Goal: Task Accomplishment & Management: Use online tool/utility

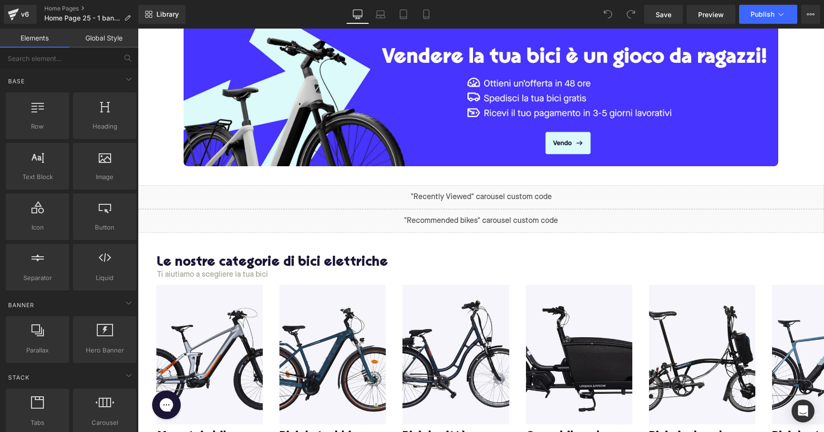
scroll to position [440, 0]
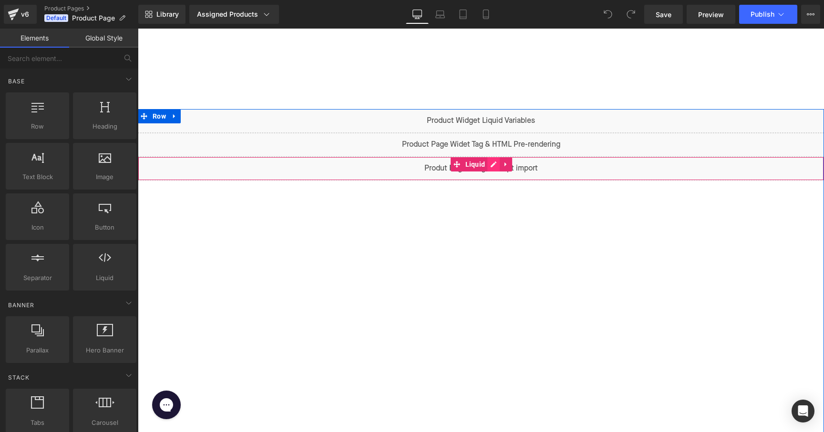
click at [490, 166] on div "Liquid" at bounding box center [481, 169] width 686 height 24
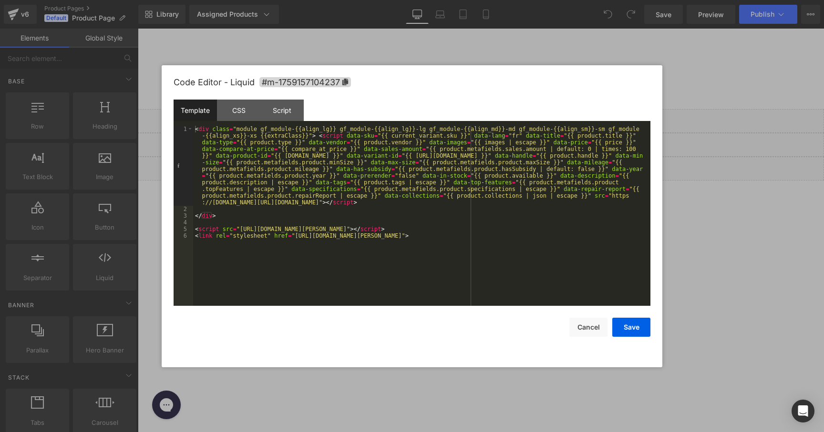
click at [479, 205] on div "< div class = "module gf_module-{{align_lg}} gf_module-{{align_lg}}-lg gf_modul…" at bounding box center [421, 259] width 457 height 267
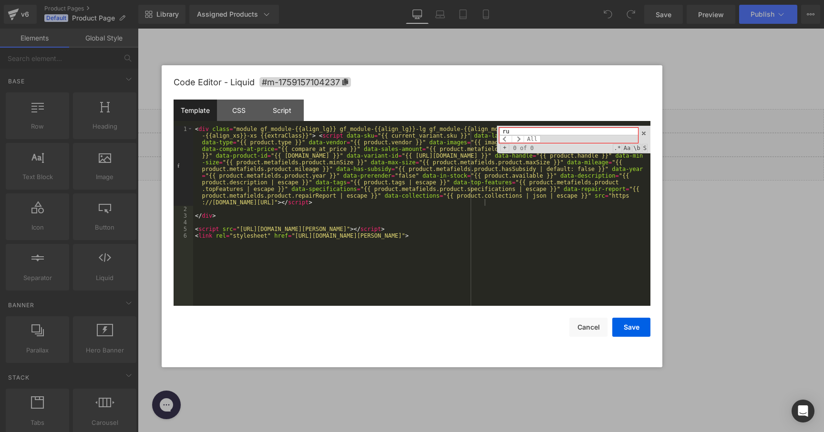
type input "r"
type input "trust"
click at [717, 194] on div at bounding box center [412, 216] width 824 height 432
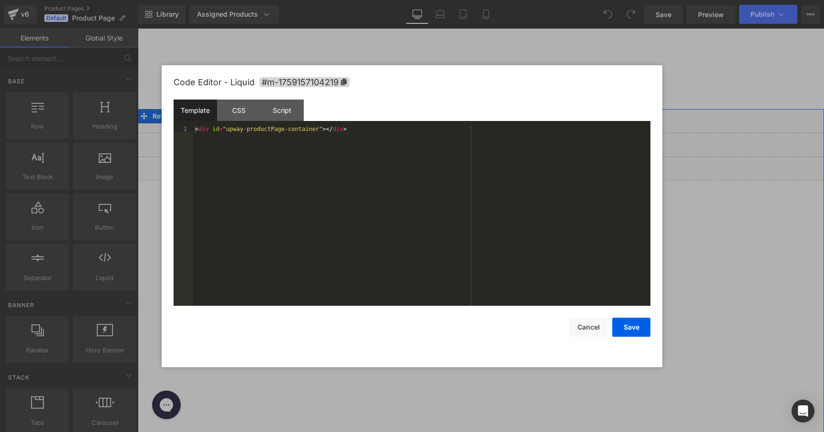
click at [493, 142] on div "Liquid" at bounding box center [481, 145] width 686 height 24
click at [715, 165] on div at bounding box center [412, 216] width 824 height 432
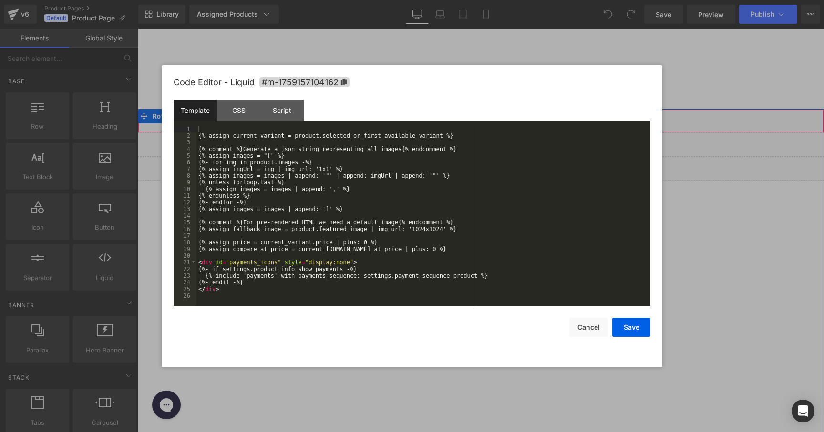
click at [497, 115] on div "Liquid" at bounding box center [481, 121] width 686 height 24
click at [420, 203] on div "{% assign current_variant = product.selected_or_first_available_variant %} {% c…" at bounding box center [423, 223] width 454 height 194
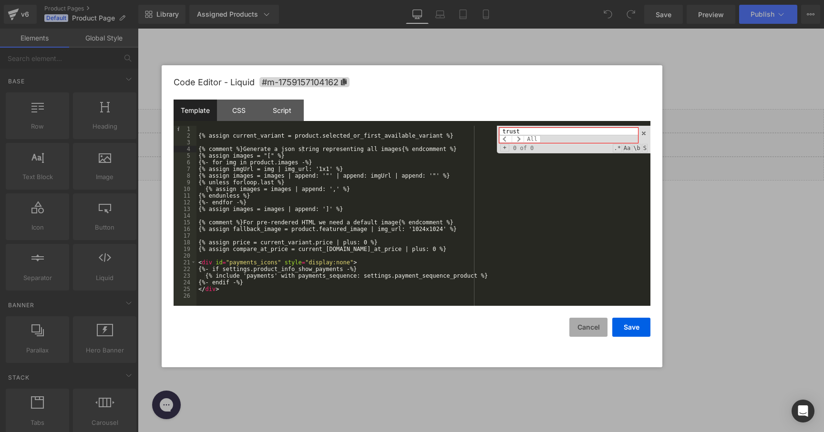
type input "trust"
click at [590, 327] on button "Cancel" at bounding box center [588, 327] width 38 height 19
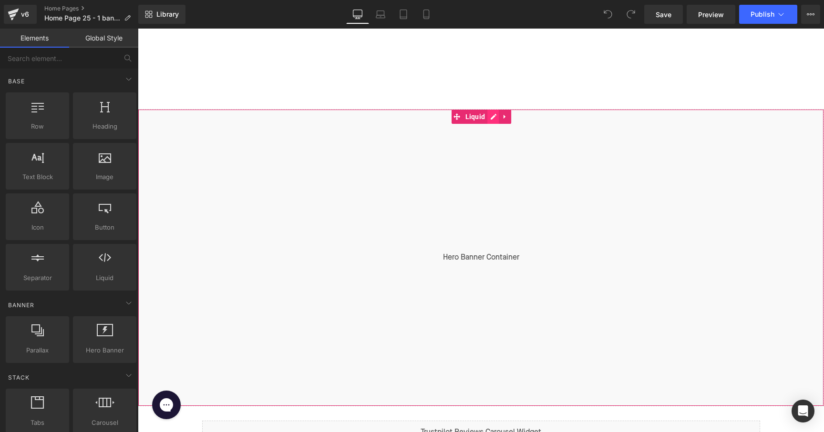
click at [487, 115] on div "Liquid" at bounding box center [481, 257] width 686 height 297
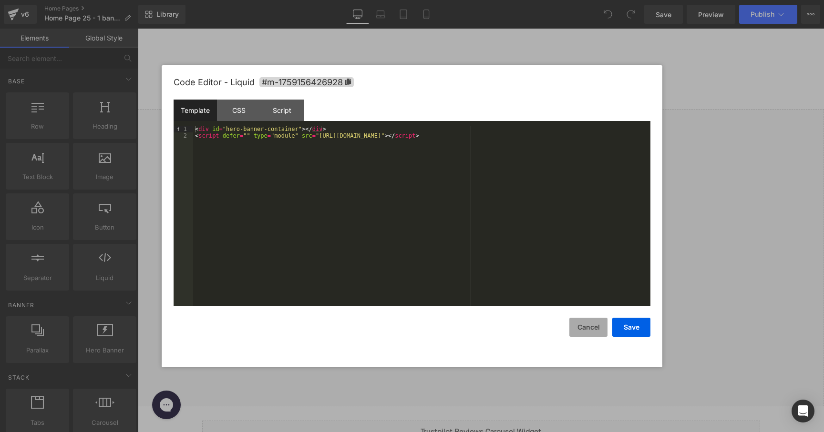
click at [596, 328] on button "Cancel" at bounding box center [588, 327] width 38 height 19
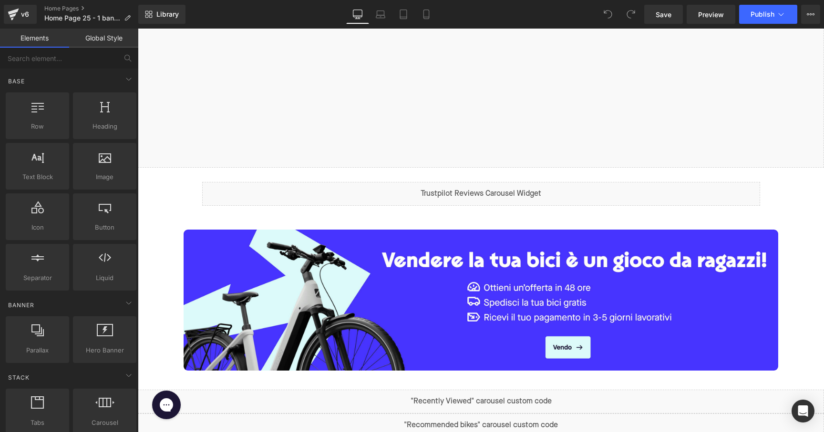
scroll to position [240, 0]
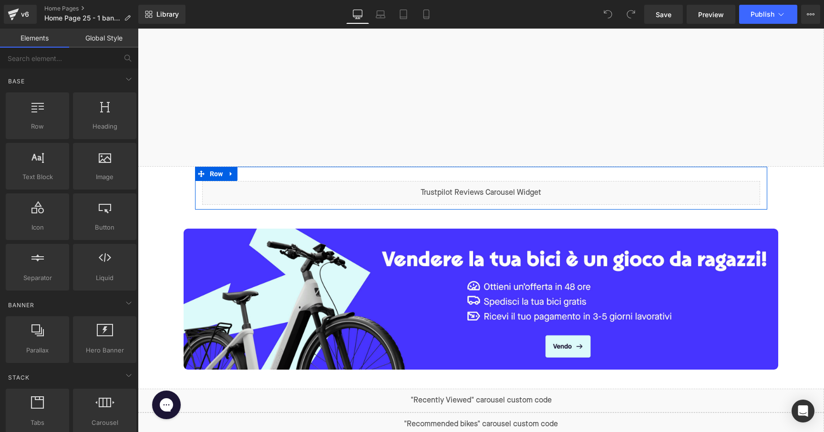
click at [492, 187] on div "Liquid" at bounding box center [481, 193] width 558 height 24
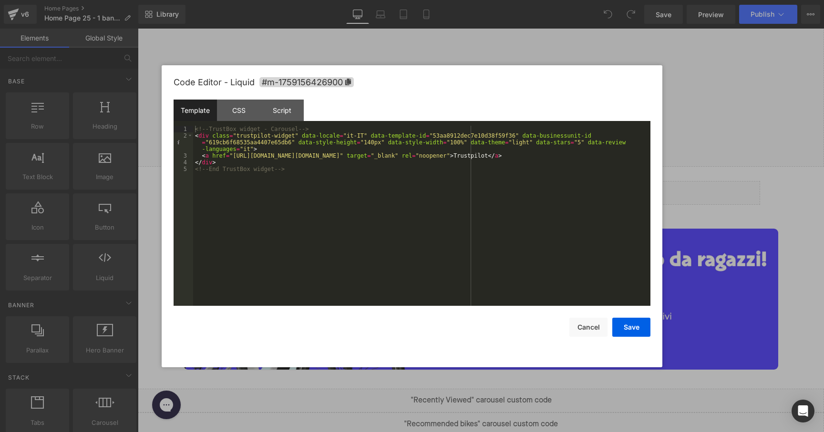
click at [340, 169] on div "<!-- TrustBox widget - Carousel --> < div class = "trustpilot-widget" data-loca…" at bounding box center [421, 223] width 457 height 194
click at [385, 151] on div "<!-- TrustBox widget - Carousel --> < div class = "trustpilot-widget" data-loca…" at bounding box center [421, 223] width 457 height 194
click at [474, 138] on div "<!-- TrustBox widget - Carousel --> < div class = "trustpilot-widget" data-loca…" at bounding box center [421, 223] width 457 height 194
click at [462, 148] on div "<!-- TrustBox widget - Carousel --> < div class = "trustpilot-widget" data-loca…" at bounding box center [421, 223] width 457 height 194
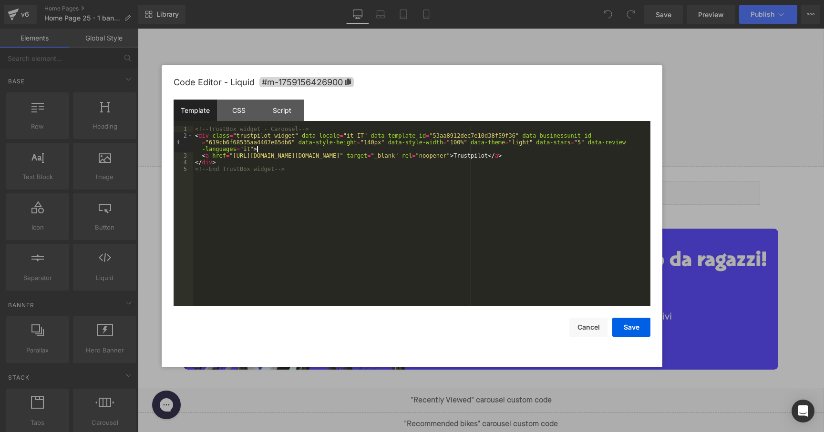
click at [460, 149] on div "<!-- TrustBox widget - Carousel --> < div class = "trustpilot-widget" data-loca…" at bounding box center [421, 223] width 457 height 194
click at [481, 191] on div "<!-- TrustBox widget - Carousel --> < div class = "trustpilot-widget" data-loca…" at bounding box center [421, 223] width 457 height 194
click at [632, 327] on button "Save" at bounding box center [631, 327] width 38 height 19
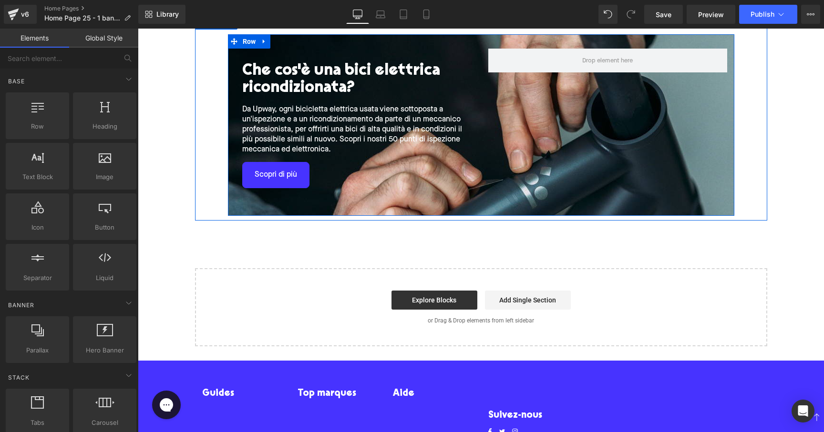
scroll to position [1653, 0]
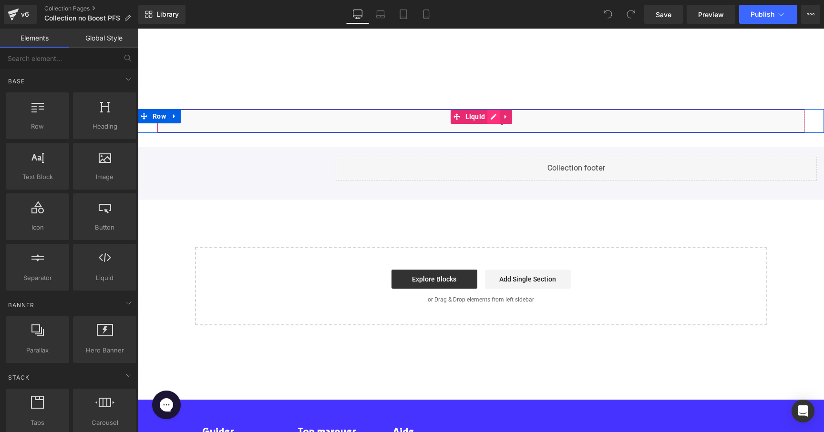
click at [494, 117] on div "Liquid" at bounding box center [481, 121] width 648 height 24
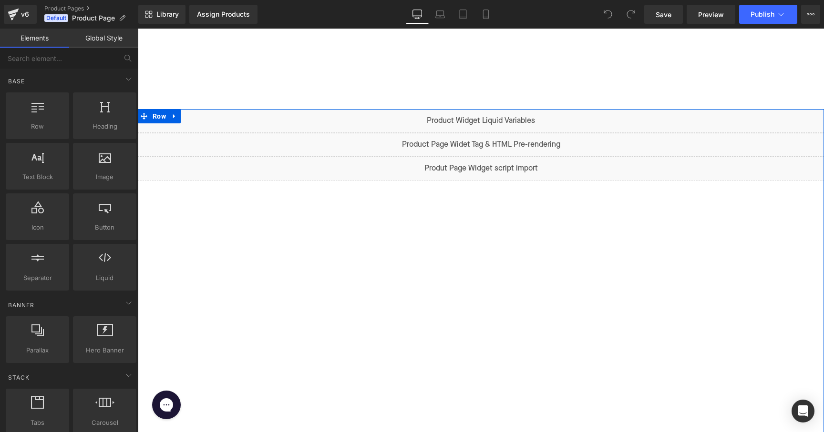
click at [482, 260] on div "Liquid Liquid Liquid Row" at bounding box center [481, 311] width 686 height 404
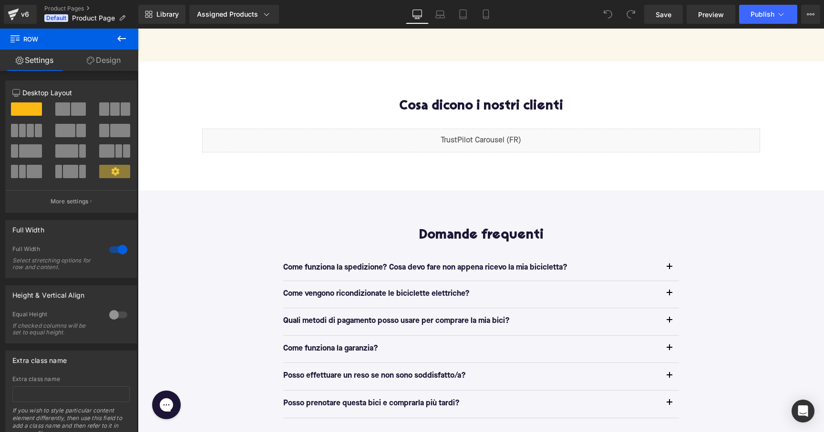
scroll to position [628, 0]
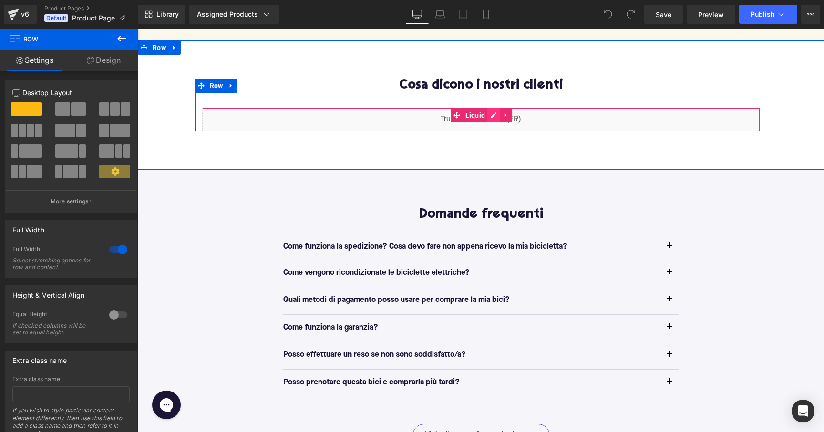
click at [490, 108] on div "Liquid" at bounding box center [481, 120] width 558 height 24
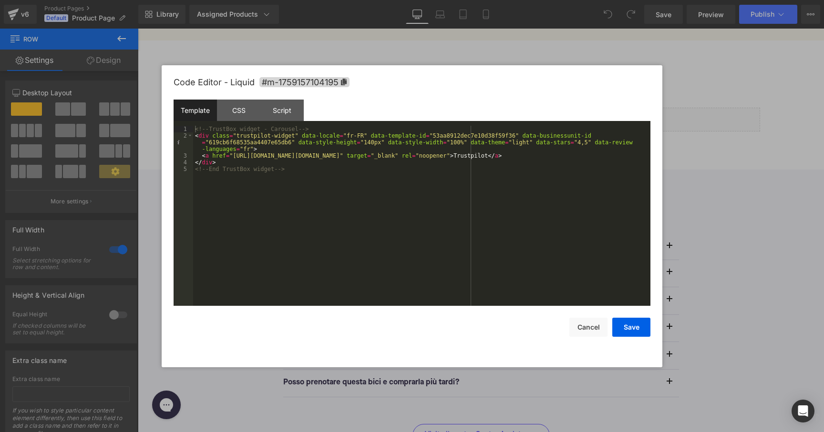
click at [353, 134] on div "<!-- TrustBox widget - Carousel --> < div class = "trustpilot-widget" data-loca…" at bounding box center [421, 223] width 457 height 194
click at [306, 144] on div "<!-- TrustBox widget - Carousel --> < div class = "trustpilot-widget" data-loca…" at bounding box center [421, 223] width 457 height 194
click at [249, 149] on div "<!-- TrustBox widget - Carousel --> < div class = "trustpilot-widget" data-loca…" at bounding box center [421, 223] width 457 height 194
click at [267, 155] on div "<!-- TrustBox widget - Carousel --> < div class = "trustpilot-widget" data-loca…" at bounding box center [421, 223] width 457 height 194
click at [355, 162] on div "<!-- TrustBox widget - Carousel --> < div class = "trustpilot-widget" data-loca…" at bounding box center [421, 223] width 457 height 194
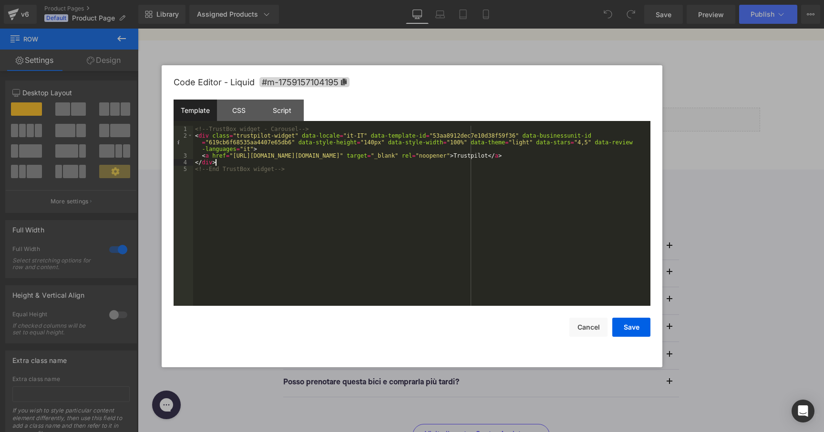
click at [586, 149] on div "<!-- TrustBox widget - Carousel --> < div class = "trustpilot-widget" data-loca…" at bounding box center [421, 223] width 457 height 194
click at [627, 325] on button "Save" at bounding box center [631, 327] width 38 height 19
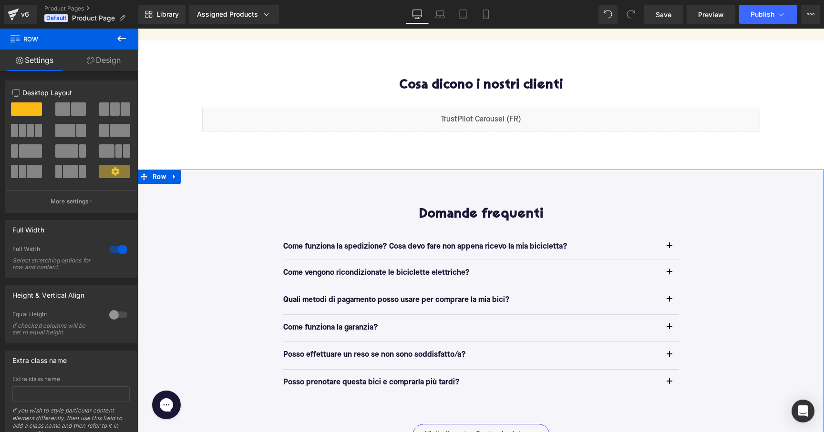
click at [709, 187] on div "Domande frequenti Heading Come funziona la spedizione? Cosa devo fare non appen…" at bounding box center [481, 328] width 686 height 316
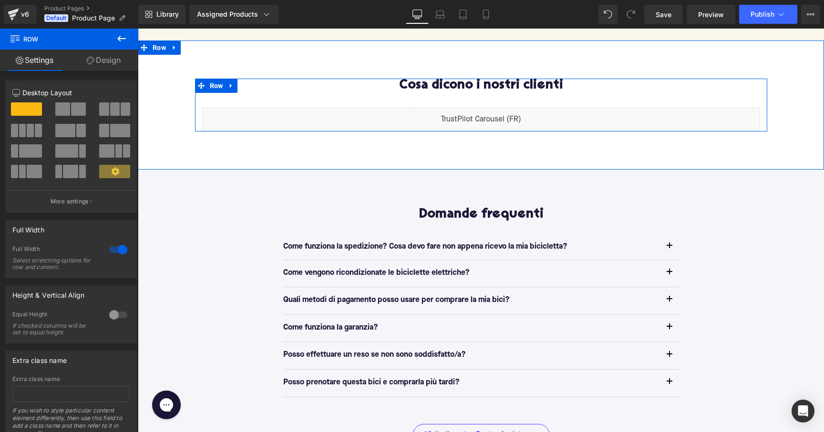
click at [494, 108] on div "Liquid" at bounding box center [481, 120] width 558 height 24
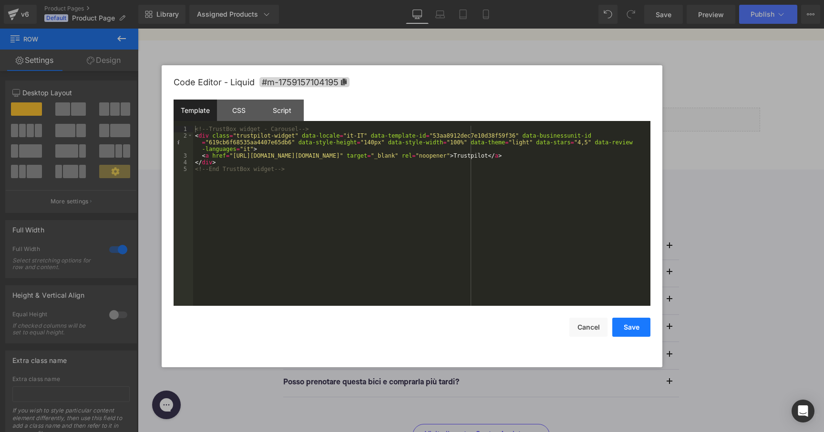
click at [621, 329] on button "Save" at bounding box center [631, 327] width 38 height 19
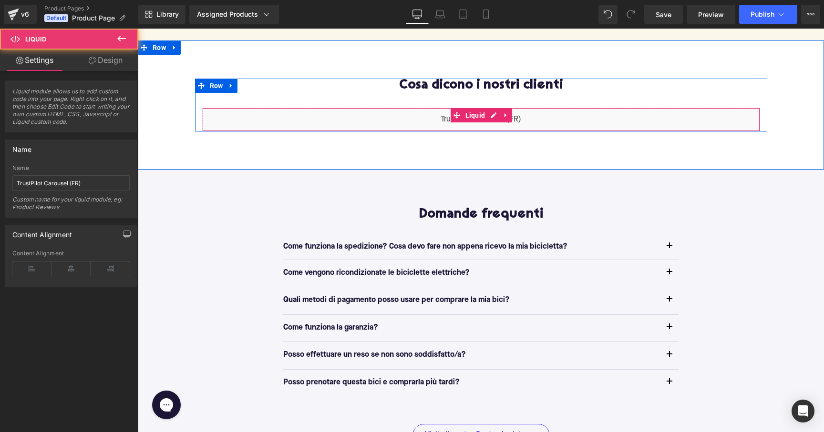
click at [526, 108] on div "Liquid" at bounding box center [481, 120] width 558 height 24
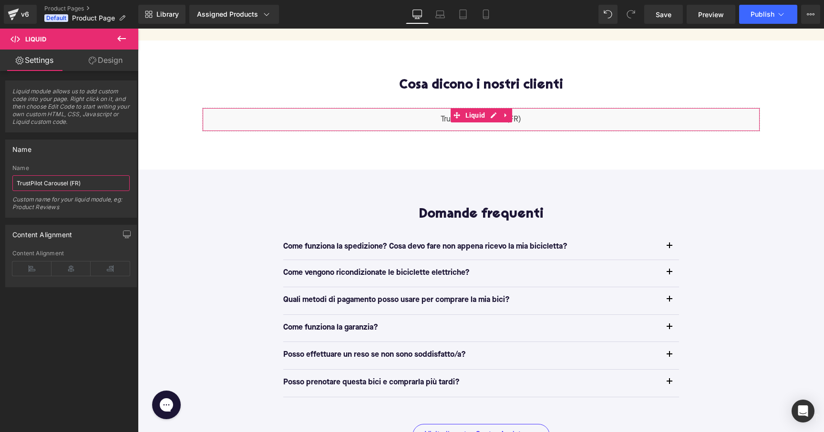
click at [98, 181] on input "TrustPilot Carousel (FR)" at bounding box center [70, 183] width 117 height 16
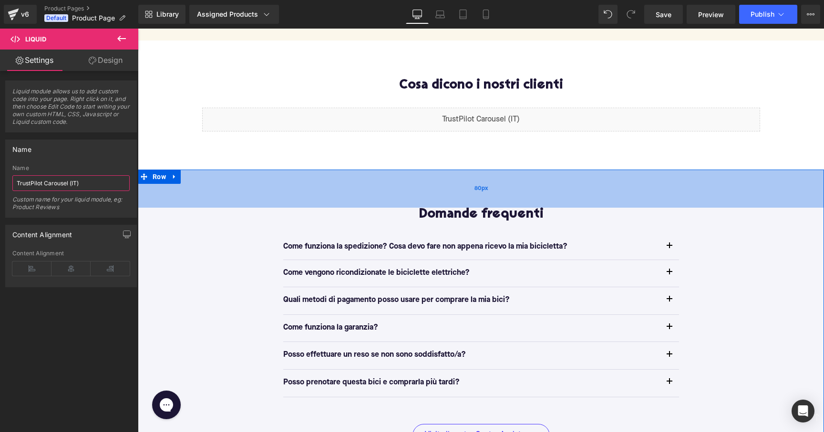
type input "TrustPilot Carousel (IT)"
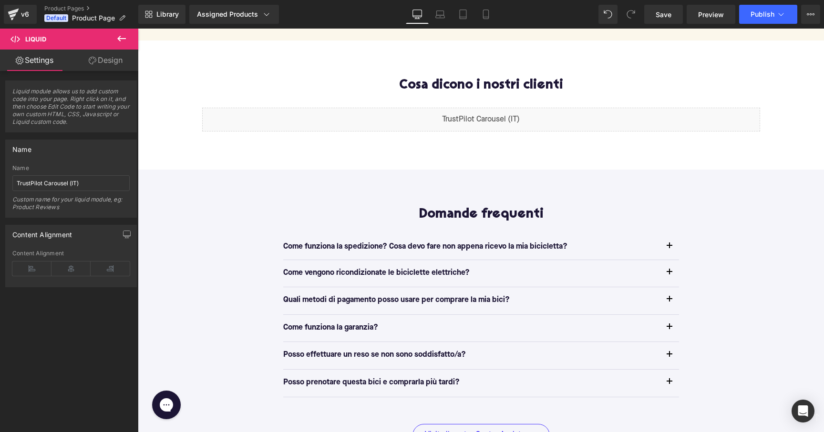
click at [574, 170] on div "Domande frequenti Heading Come funziona la spedizione? Cosa devo fare non appen…" at bounding box center [481, 328] width 686 height 316
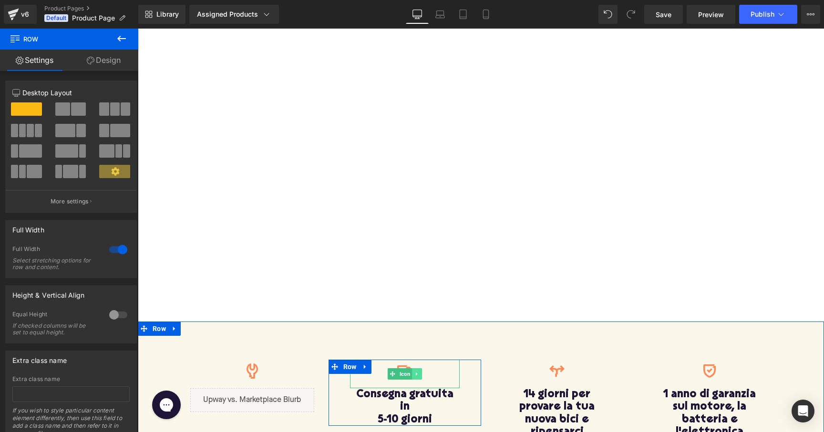
scroll to position [0, 0]
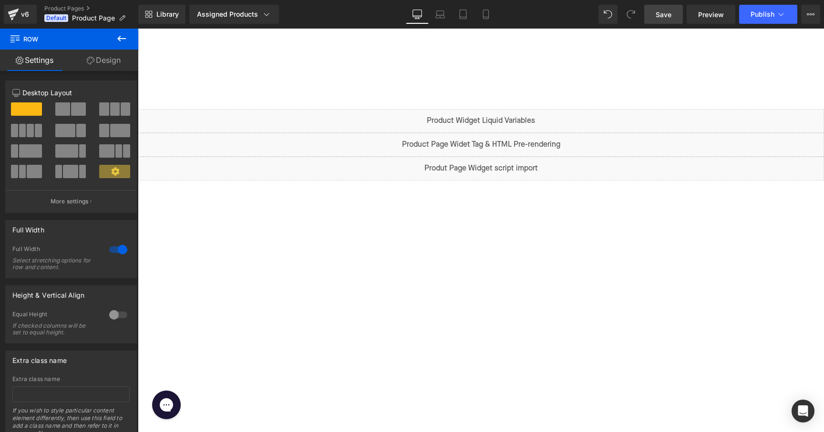
click at [663, 14] on span "Save" at bounding box center [663, 15] width 16 height 10
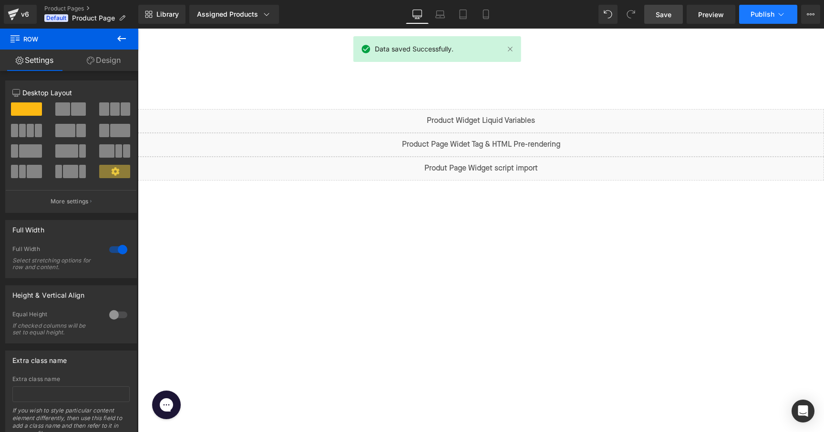
click at [757, 12] on span "Publish" at bounding box center [762, 14] width 24 height 8
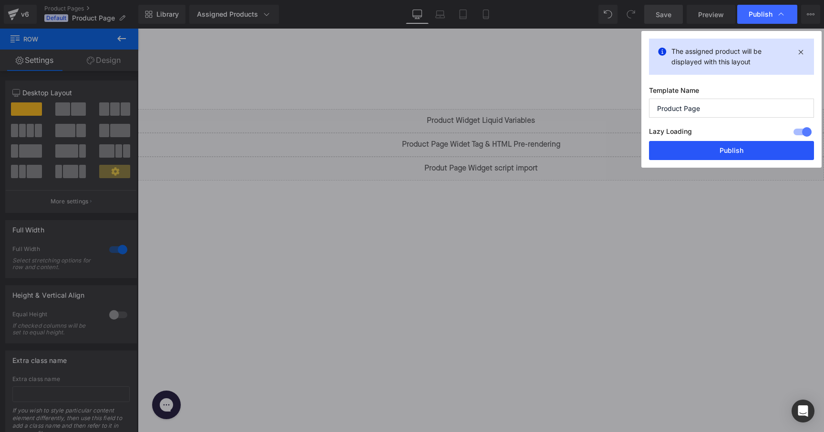
click at [712, 151] on button "Publish" at bounding box center [731, 150] width 165 height 19
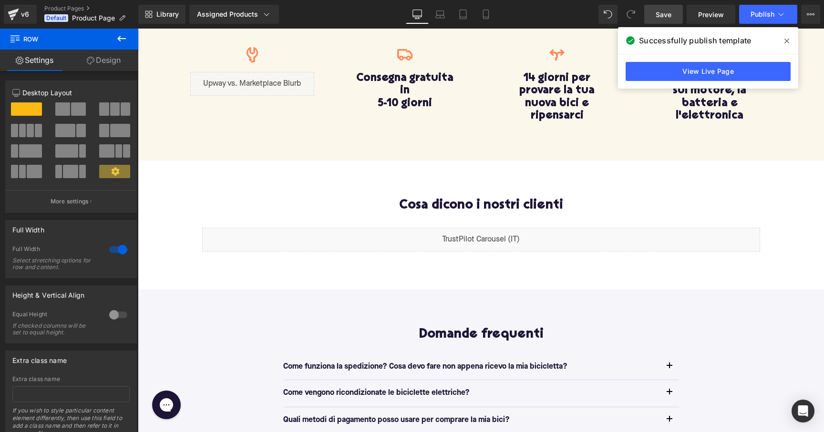
scroll to position [528, 0]
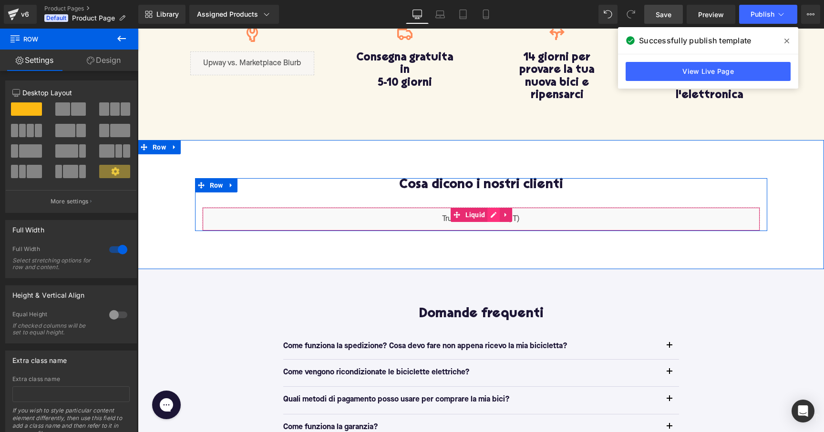
click at [496, 207] on div "Liquid" at bounding box center [481, 219] width 558 height 24
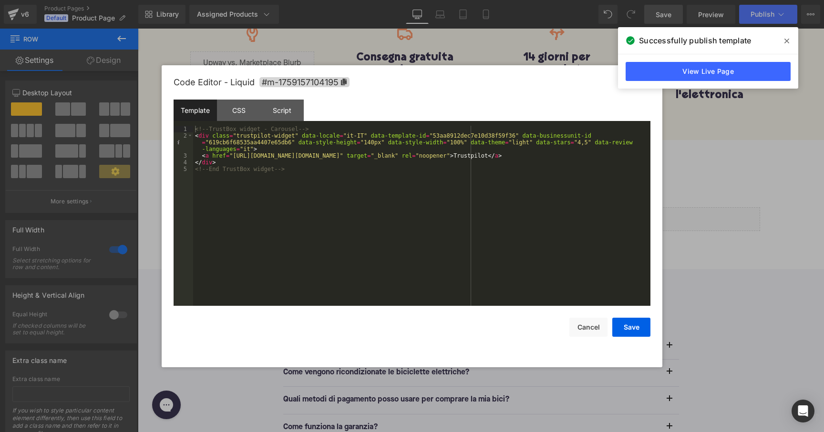
click at [455, 139] on div "<!-- TrustBox widget - Carousel --> < div class = "trustpilot-widget" data-loca…" at bounding box center [421, 223] width 457 height 194
click at [464, 135] on div "<!-- TrustBox widget - Carousel --> < div class = "trustpilot-widget" data-loca…" at bounding box center [421, 223] width 457 height 194
click at [468, 147] on div "<!-- TrustBox widget - Carousel --> < div class = "trustpilot-widget" data-loca…" at bounding box center [421, 223] width 457 height 194
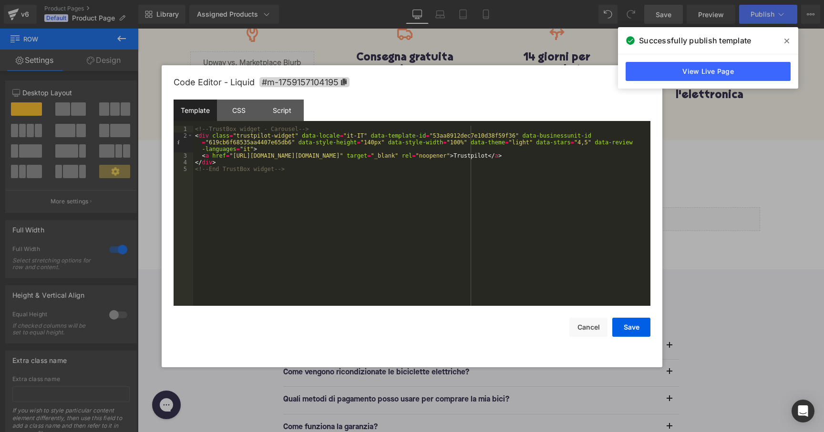
click at [370, 160] on div "<!-- TrustBox widget - Carousel --> < div class = "trustpilot-widget" data-loca…" at bounding box center [421, 223] width 457 height 194
click at [383, 155] on div "<!-- TrustBox widget - Carousel --> < div class = "trustpilot-widget" data-loca…" at bounding box center [421, 223] width 457 height 194
drag, startPoint x: 381, startPoint y: 156, endPoint x: 232, endPoint y: 157, distance: 149.2
click at [232, 157] on div "<!-- TrustBox widget - Carousel --> < div class = "trustpilot-widget" data-loca…" at bounding box center [421, 223] width 457 height 194
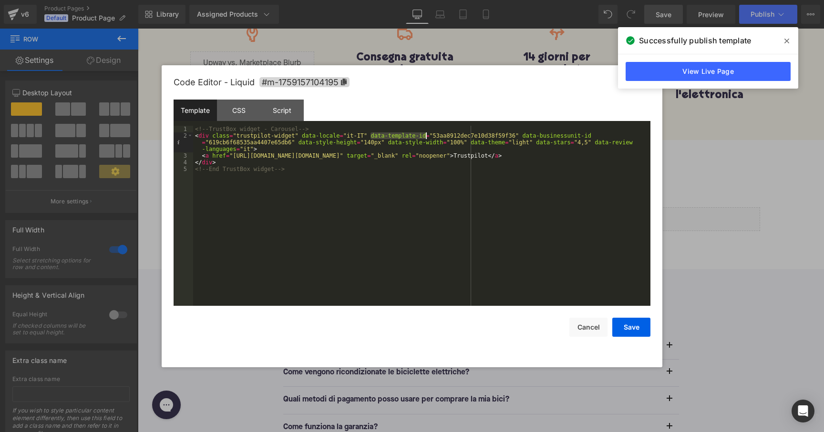
drag, startPoint x: 371, startPoint y: 135, endPoint x: 425, endPoint y: 136, distance: 53.9
click at [425, 136] on div "<!-- TrustBox widget - Carousel --> < div class = "trustpilot-widget" data-loca…" at bounding box center [421, 223] width 457 height 194
drag, startPoint x: 523, startPoint y: 136, endPoint x: 591, endPoint y: 137, distance: 67.2
click at [591, 137] on div "<!-- TrustBox widget - Carousel --> < div class = "trustpilot-widget" data-loca…" at bounding box center [421, 223] width 457 height 194
click at [585, 143] on div "<!-- TrustBox widget - Carousel --> < div class = "trustpilot-widget" data-loca…" at bounding box center [421, 223] width 457 height 194
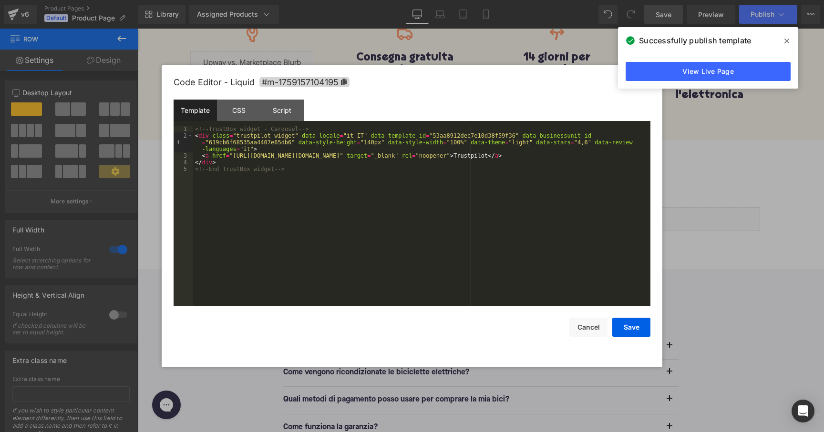
click at [588, 176] on div "<!-- TrustBox widget - Carousel --> < div class = "trustpilot-widget" data-loca…" at bounding box center [421, 223] width 457 height 194
click at [602, 167] on div "<!-- TrustBox widget - Carousel --> < div class = "trustpilot-widget" data-loca…" at bounding box center [421, 223] width 457 height 194
click at [492, 143] on div "<!-- TrustBox widget - Carousel --> < div class = "trustpilot-widget" data-loca…" at bounding box center [421, 223] width 457 height 194
click at [481, 153] on div "<!-- TrustBox widget - Carousel --> < div class = "trustpilot-widget" data-loca…" at bounding box center [421, 223] width 457 height 194
click at [499, 145] on div "<!-- TrustBox widget - Carousel --> < div class = "trustpilot-widget" data-loca…" at bounding box center [421, 223] width 457 height 194
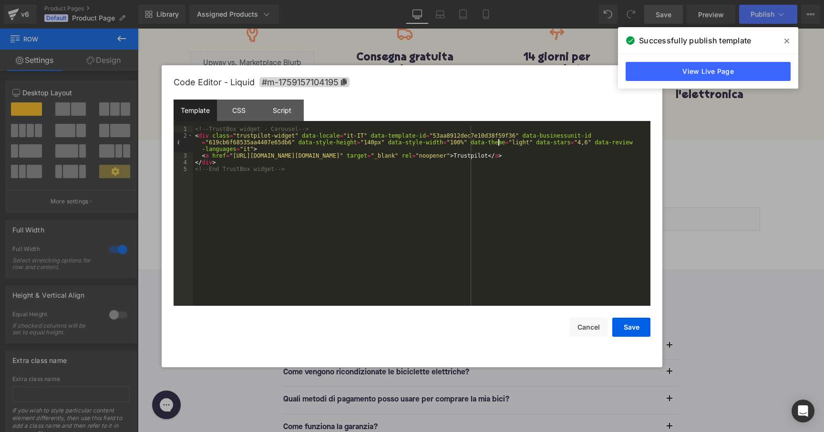
click at [564, 158] on div "<!-- TrustBox widget - Carousel --> < div class = "trustpilot-widget" data-loca…" at bounding box center [421, 223] width 457 height 194
click at [475, 164] on div "<!-- TrustBox widget - Carousel --> < div class = "trustpilot-widget" data-loca…" at bounding box center [421, 223] width 457 height 194
click at [443, 177] on div "<!-- TrustBox widget - Carousel --> < div class = "trustpilot-widget" data-loca…" at bounding box center [421, 223] width 457 height 194
click at [433, 186] on div "<!-- TrustBox widget - Carousel --> < div class = "trustpilot-widget" data-loca…" at bounding box center [421, 223] width 457 height 194
click at [465, 168] on div "<!-- TrustBox widget - Carousel --> < div class = "trustpilot-widget" data-loca…" at bounding box center [421, 223] width 457 height 194
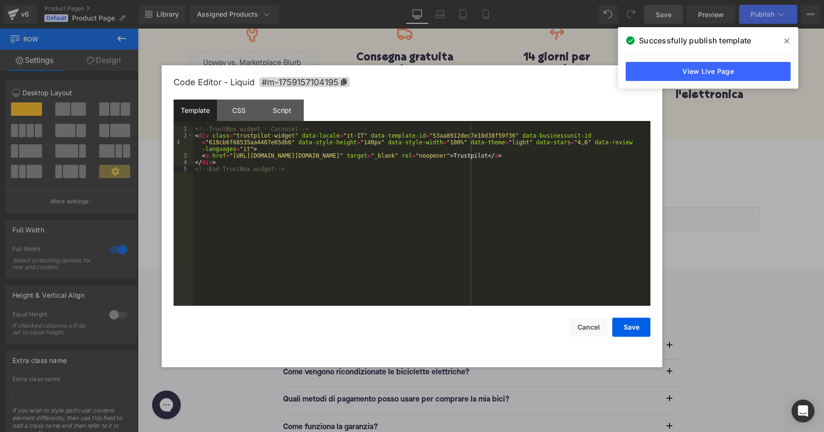
click at [473, 158] on div "<!-- TrustBox widget - Carousel --> < div class = "trustpilot-widget" data-loca…" at bounding box center [421, 223] width 457 height 194
click at [470, 163] on div "<!-- TrustBox widget - Carousel --> < div class = "trustpilot-widget" data-loca…" at bounding box center [421, 223] width 457 height 194
click at [466, 171] on div "<!-- TrustBox widget - Carousel --> < div class = "trustpilot-widget" data-loca…" at bounding box center [421, 223] width 457 height 194
click at [638, 327] on button "Save" at bounding box center [631, 327] width 38 height 19
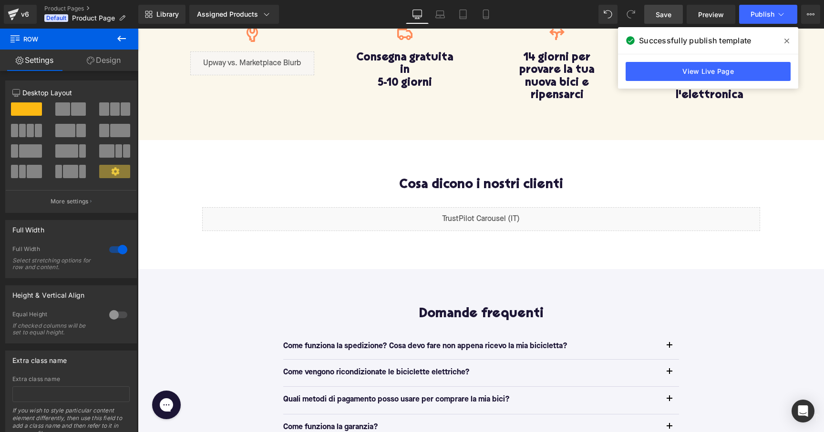
click at [783, 41] on span at bounding box center [786, 40] width 15 height 15
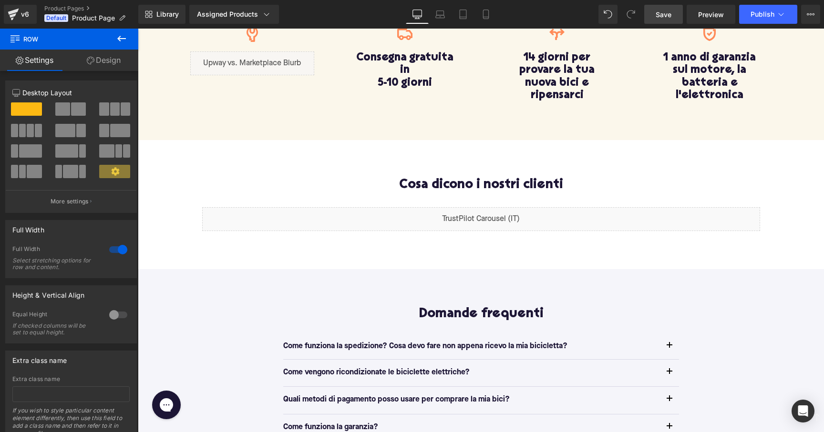
click at [667, 15] on span "Save" at bounding box center [663, 15] width 16 height 10
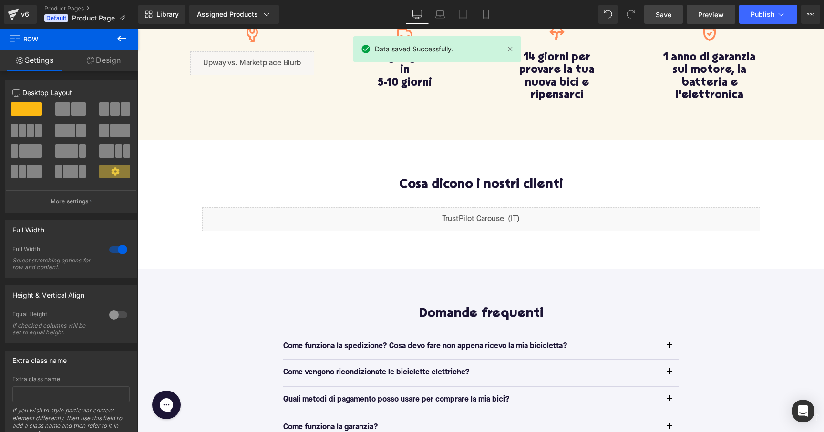
click at [725, 13] on link "Preview" at bounding box center [710, 14] width 49 height 19
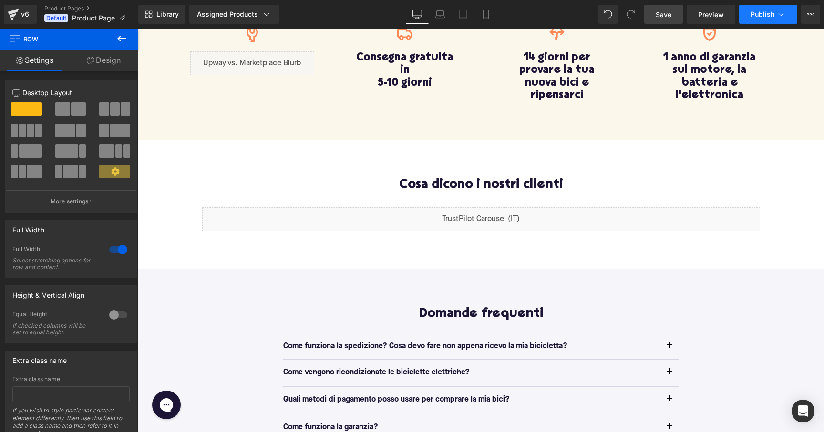
click at [761, 13] on span "Publish" at bounding box center [762, 14] width 24 height 8
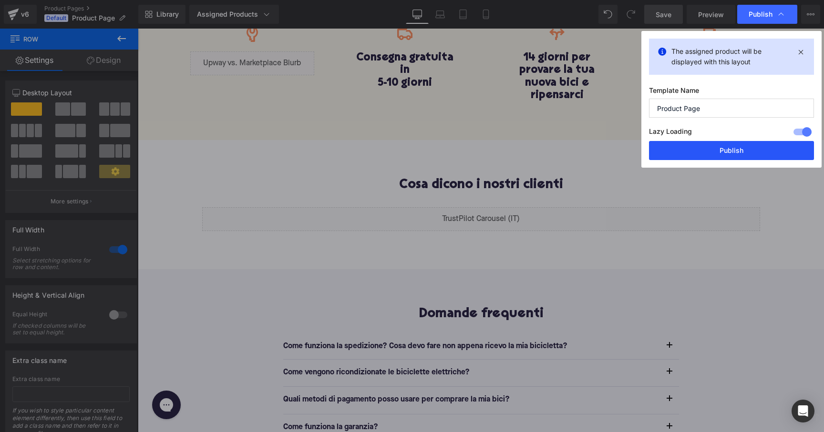
click at [703, 152] on button "Publish" at bounding box center [731, 150] width 165 height 19
